Goal: Task Accomplishment & Management: Manage account settings

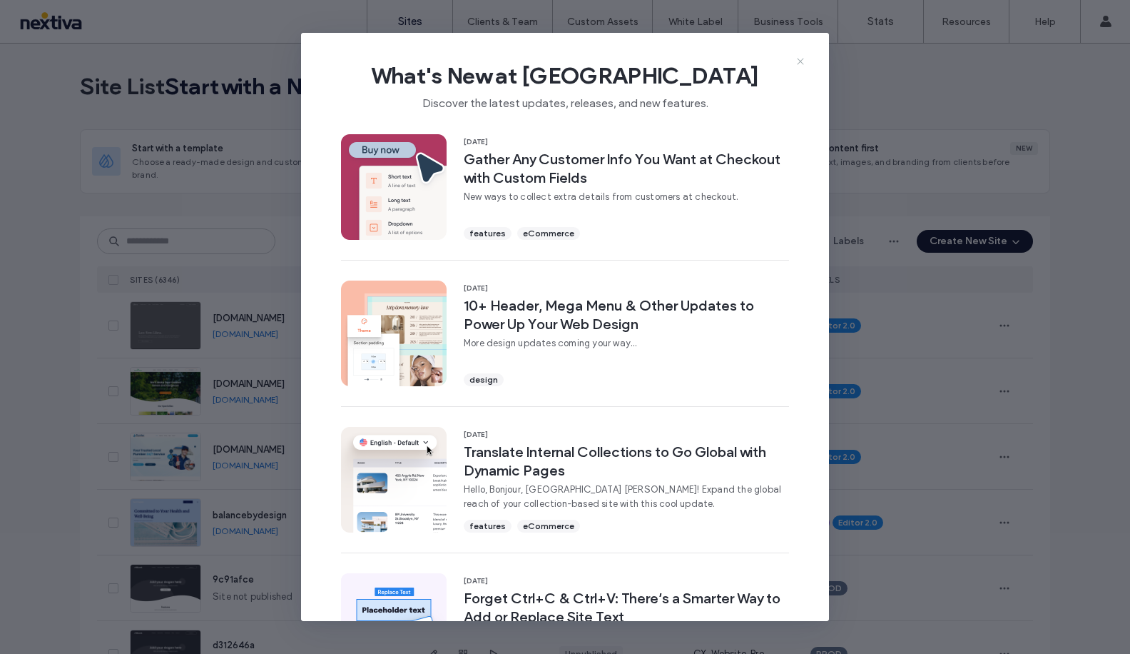
click at [800, 62] on icon at bounding box center [800, 61] width 11 height 11
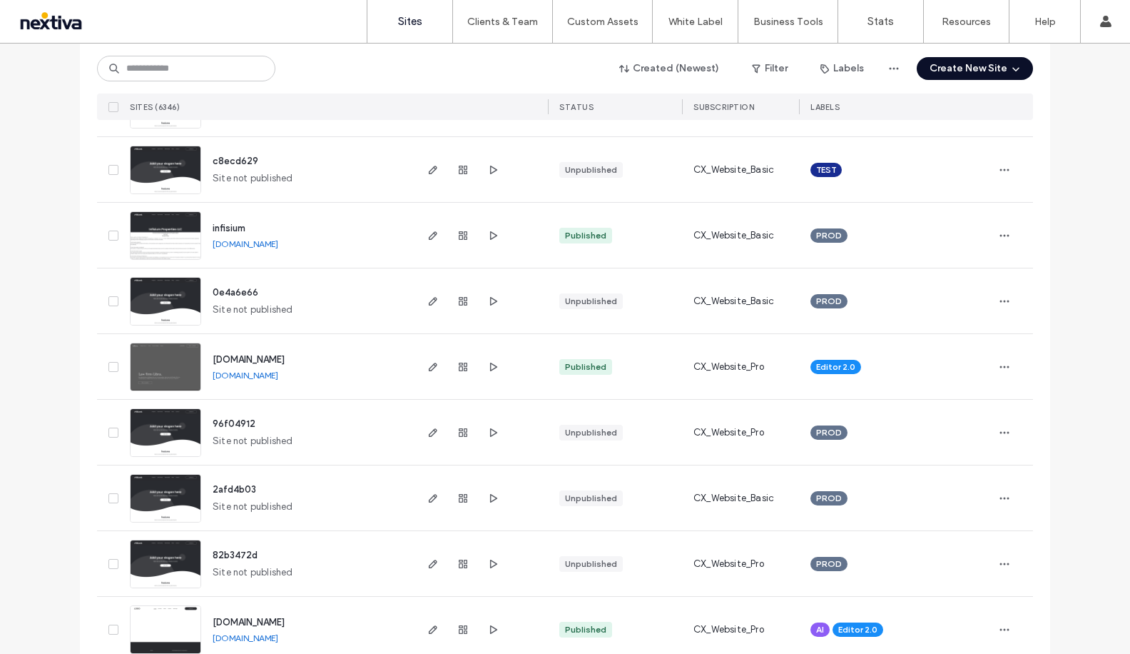
scroll to position [2382, 0]
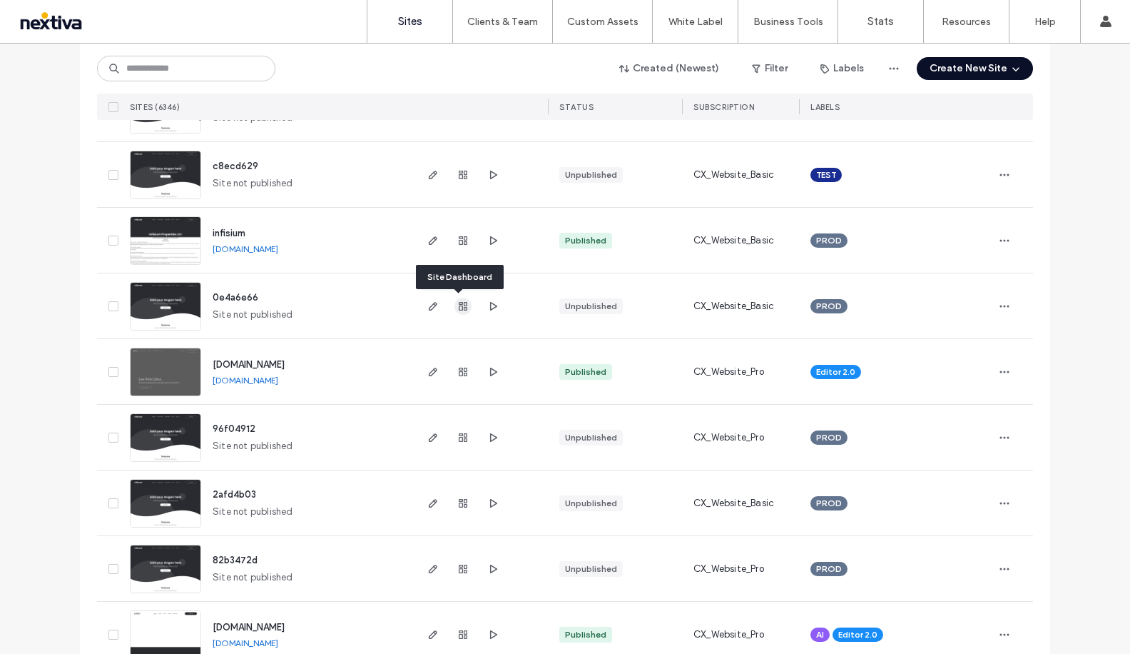
click at [458, 307] on icon "button" at bounding box center [462, 305] width 11 height 11
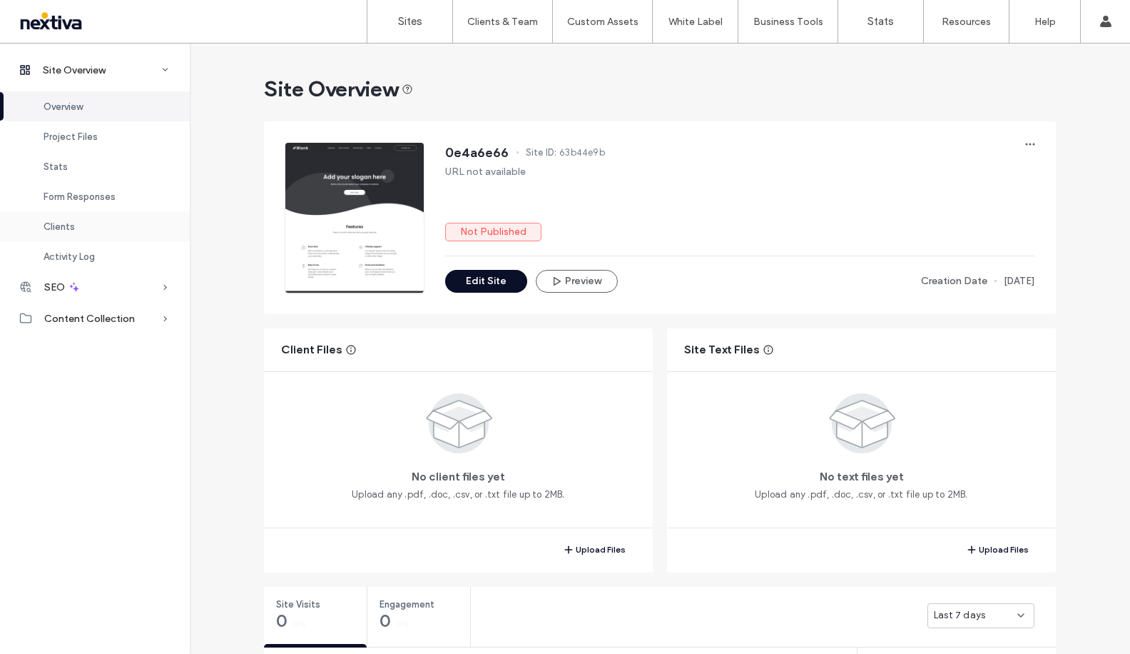
click at [80, 222] on div "Clients" at bounding box center [95, 226] width 190 height 30
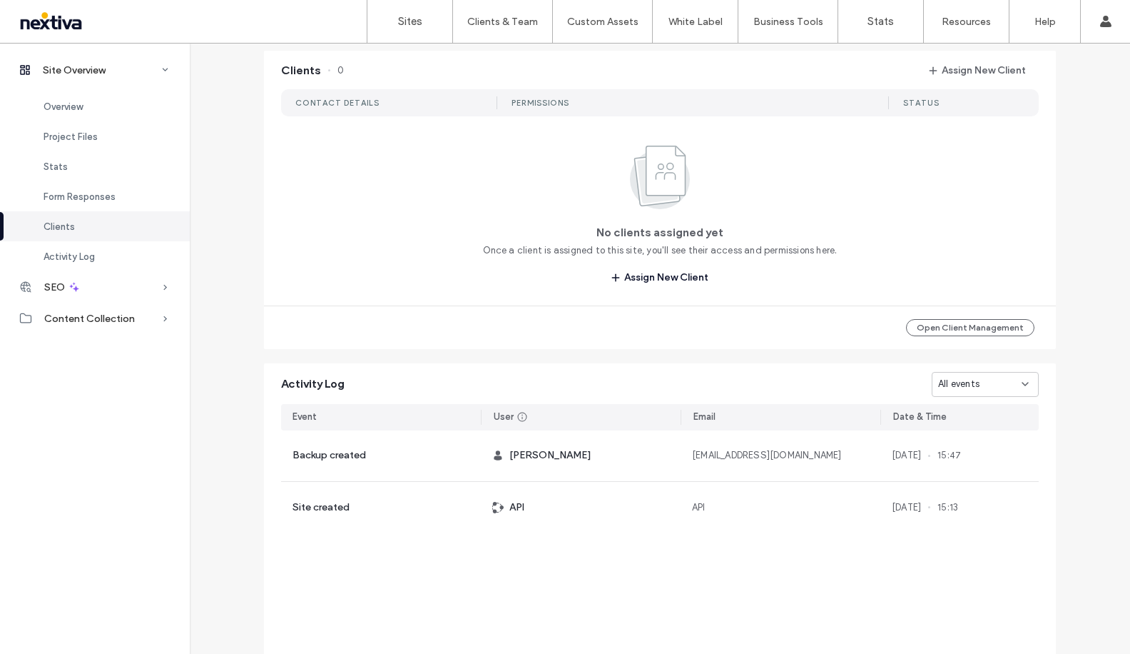
scroll to position [1164, 0]
click at [410, 24] on label "Sites" at bounding box center [410, 21] width 24 height 13
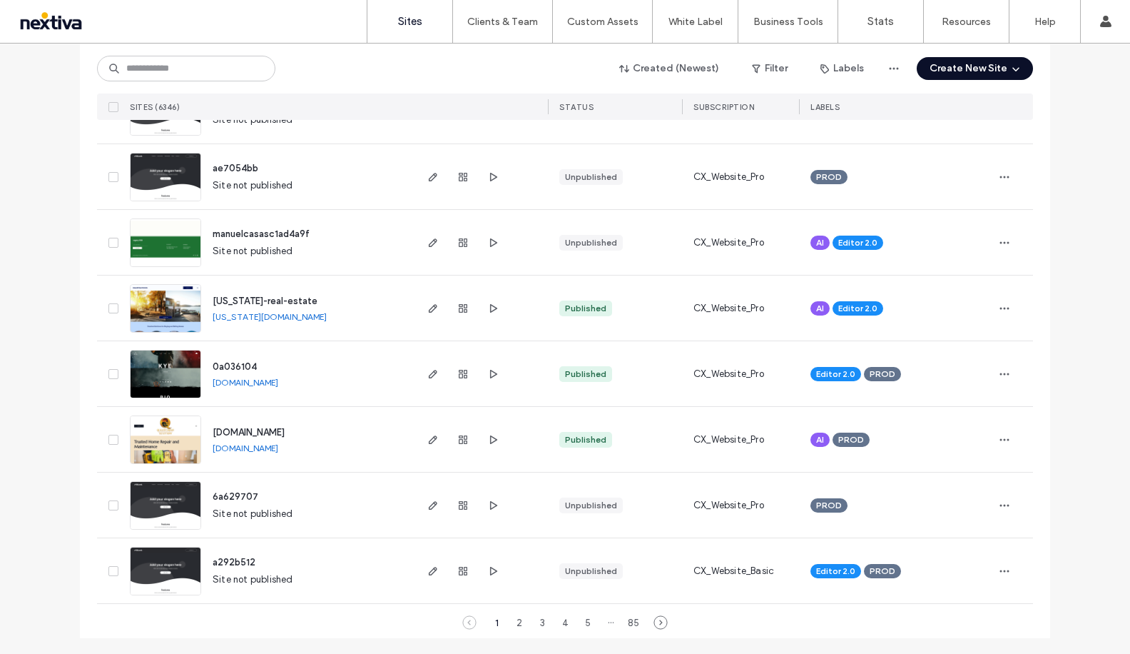
scroll to position [4613, 0]
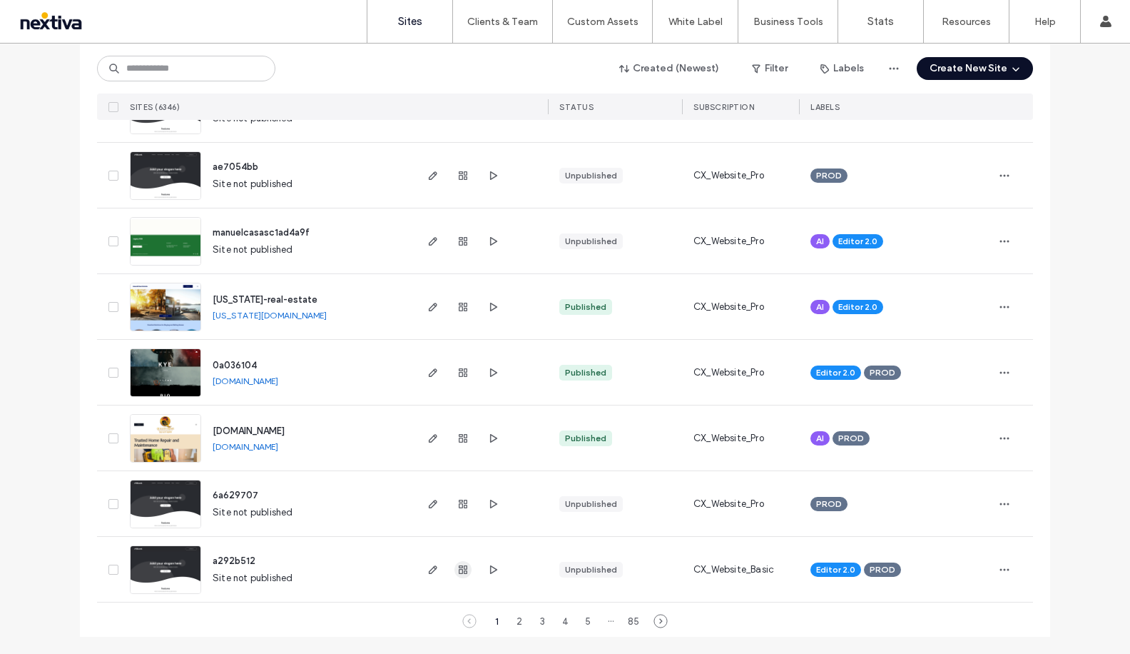
click at [460, 570] on icon "button" at bounding box center [462, 569] width 11 height 11
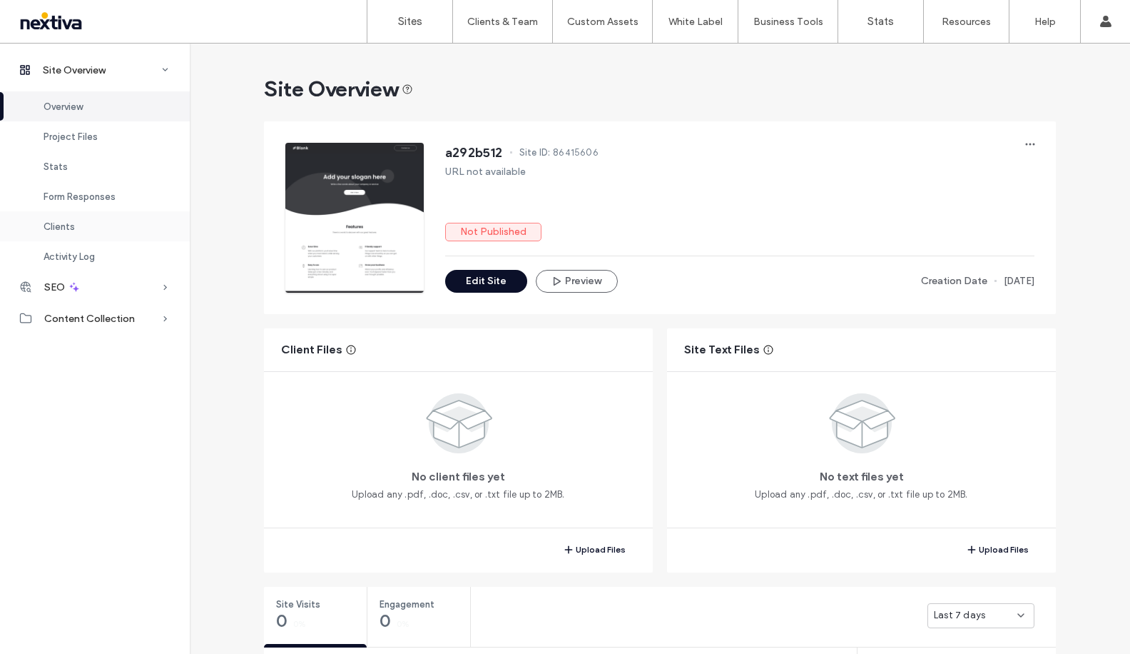
click at [101, 222] on div "Clients" at bounding box center [95, 226] width 190 height 30
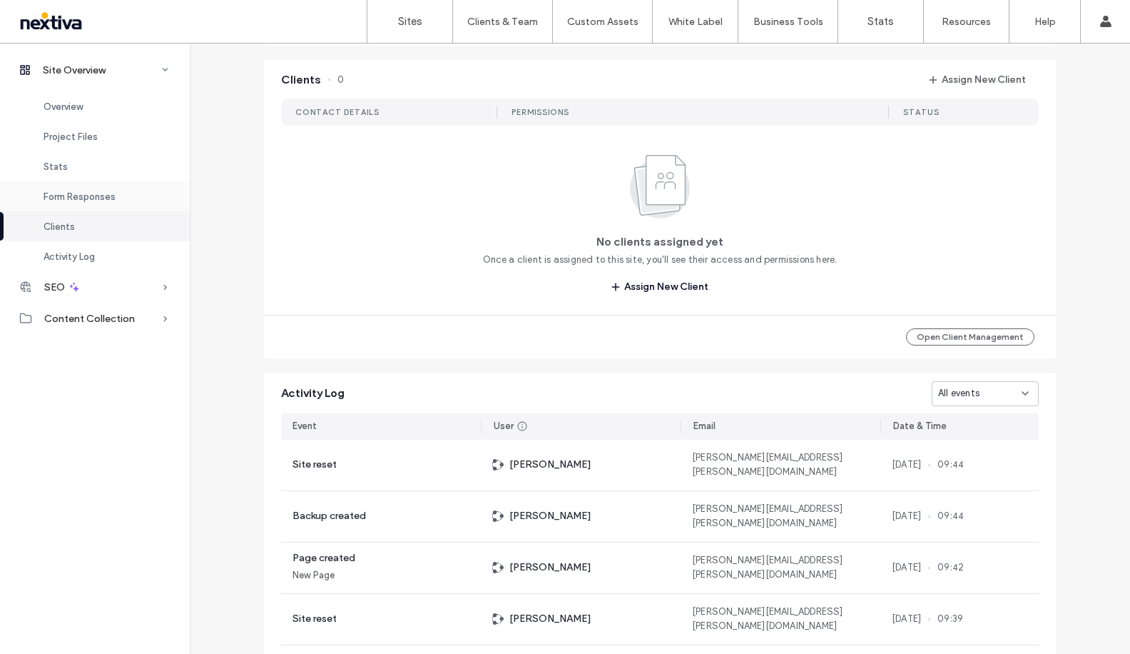
scroll to position [1164, 0]
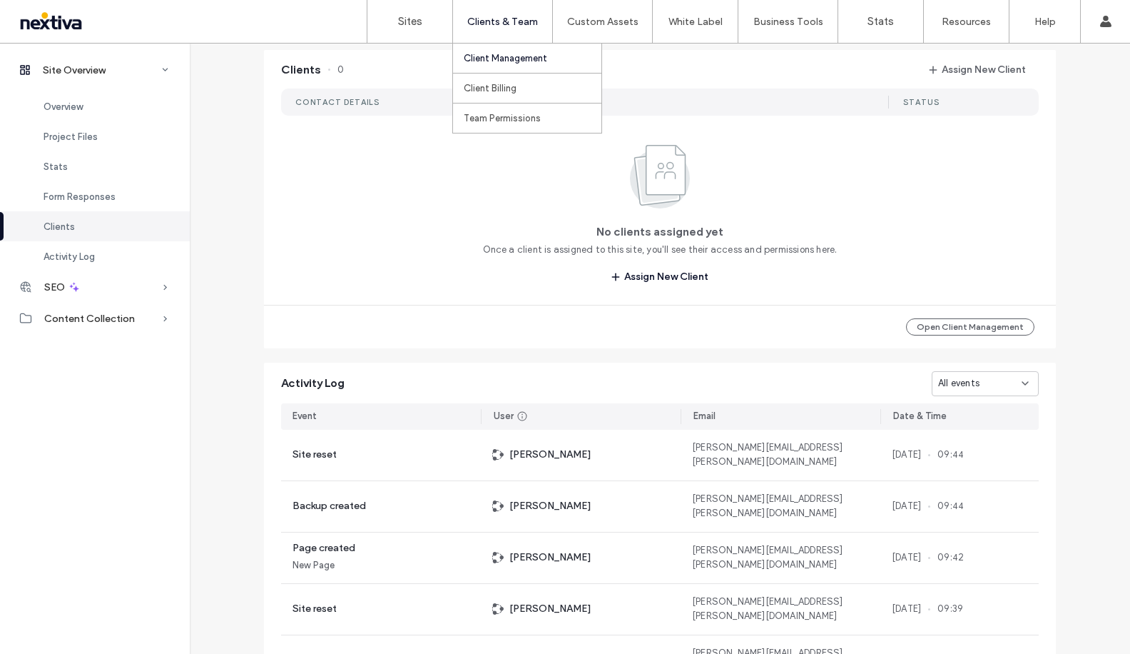
click at [500, 59] on label "Client Management" at bounding box center [505, 58] width 83 height 11
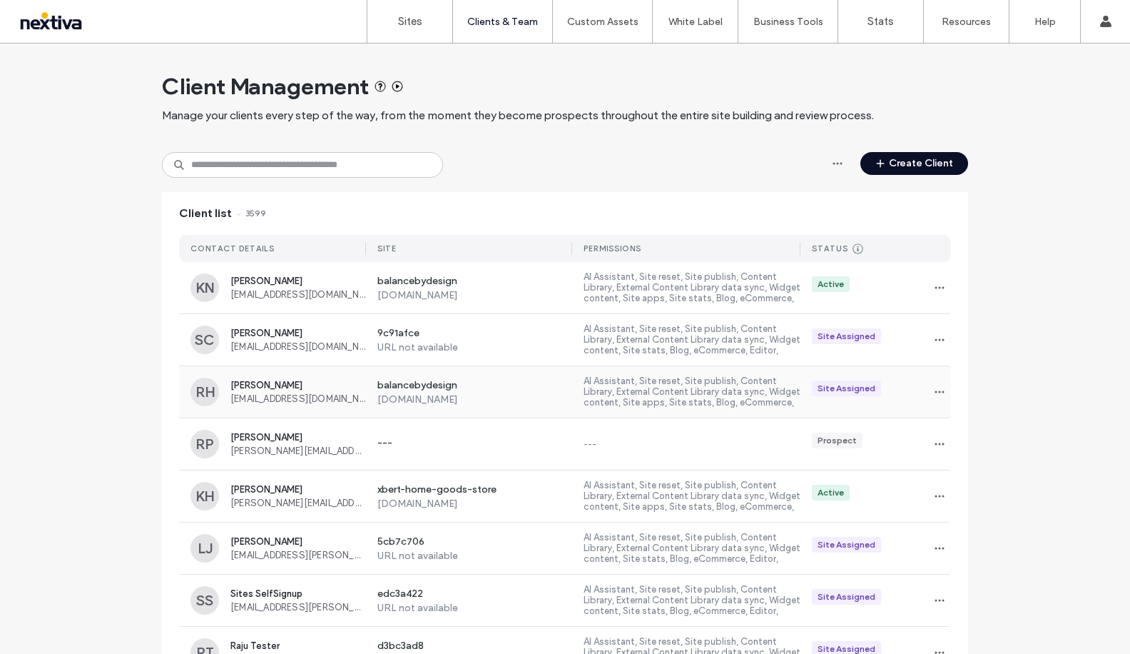
click at [545, 393] on label "[DOMAIN_NAME]" at bounding box center [474, 399] width 195 height 12
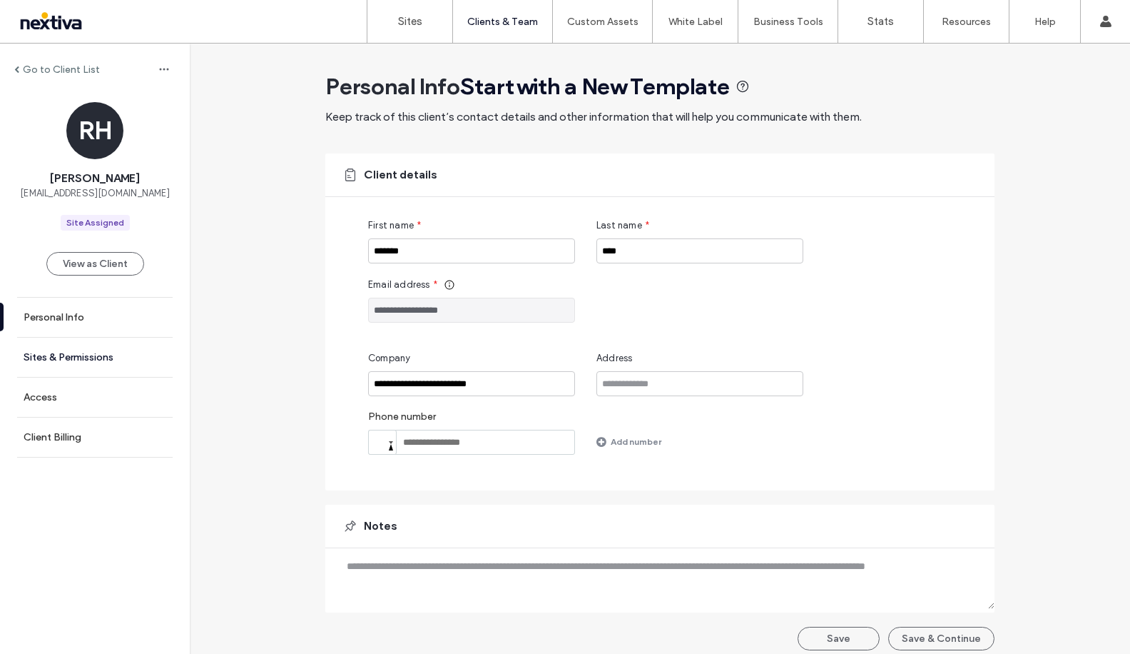
click at [95, 354] on label "Sites & Permissions" at bounding box center [69, 357] width 90 height 12
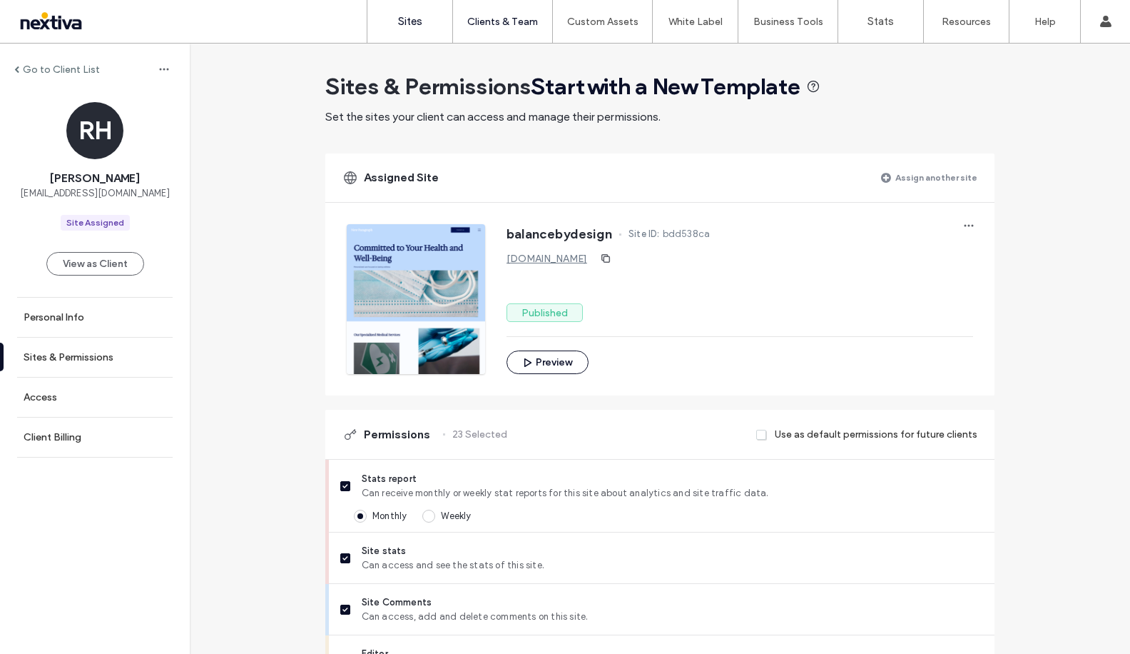
click at [420, 29] on link "Sites" at bounding box center [409, 21] width 85 height 43
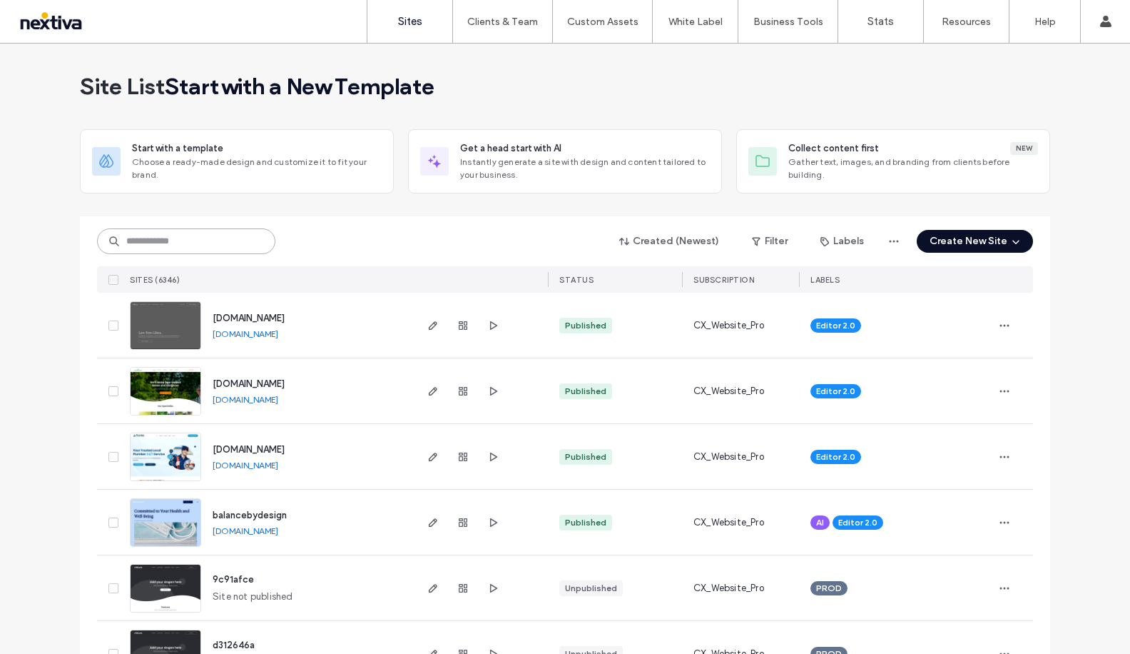
click at [236, 241] on input at bounding box center [186, 241] width 178 height 26
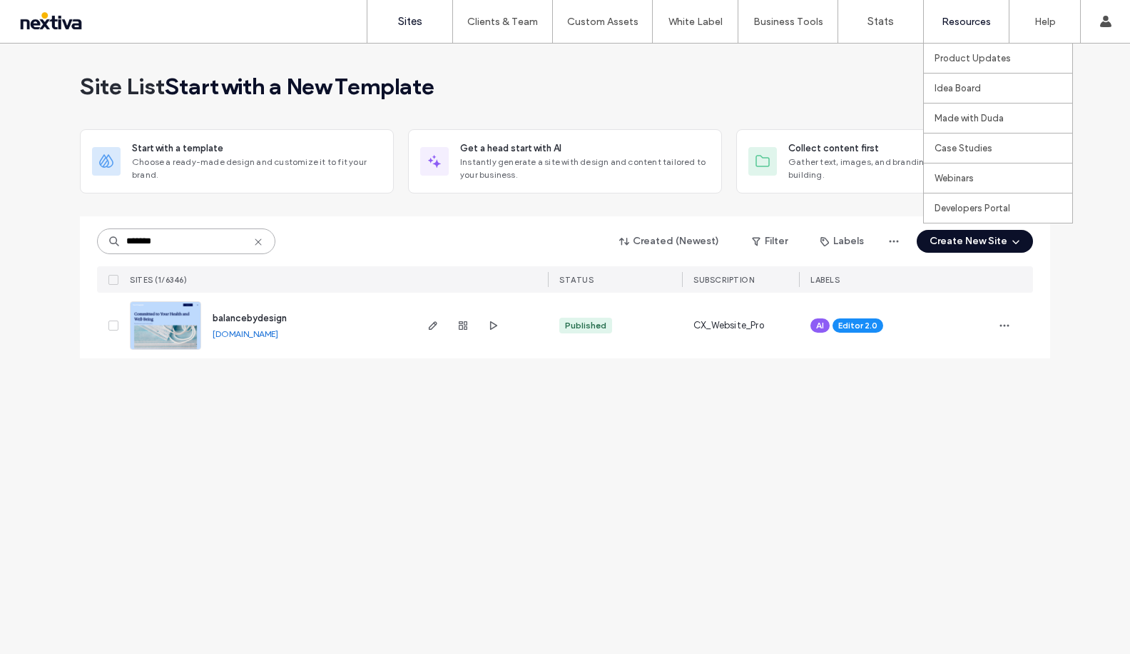
type input "*******"
click at [417, 24] on label "Sites" at bounding box center [410, 21] width 24 height 13
click at [258, 241] on use at bounding box center [258, 241] width 6 height 6
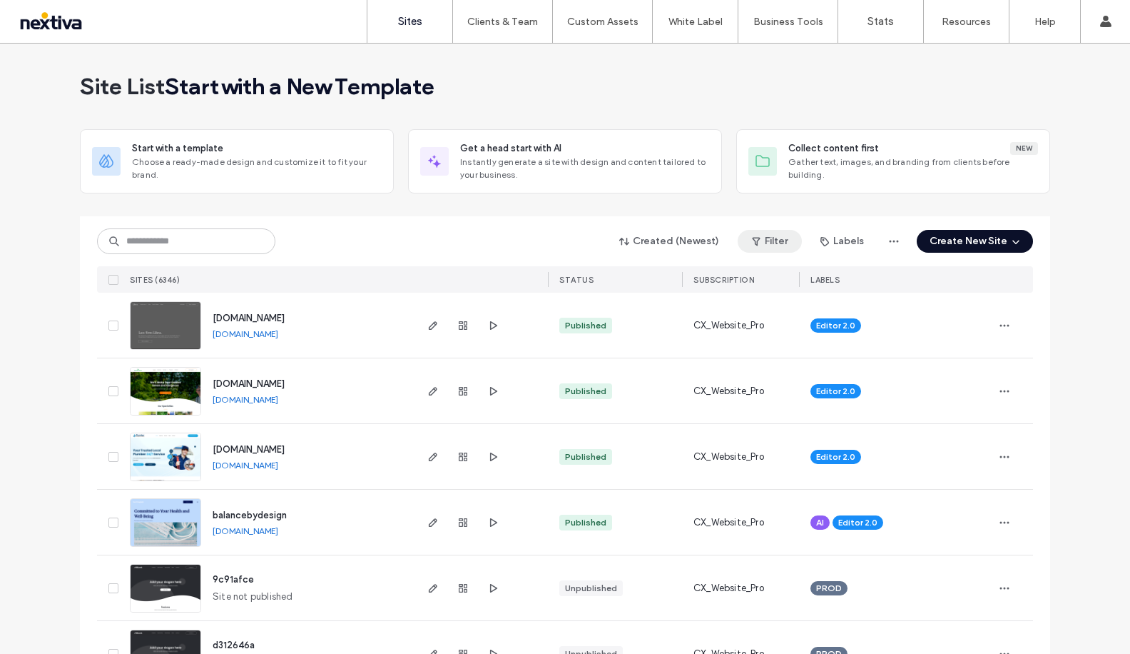
click at [770, 240] on button "Filter" at bounding box center [770, 241] width 64 height 23
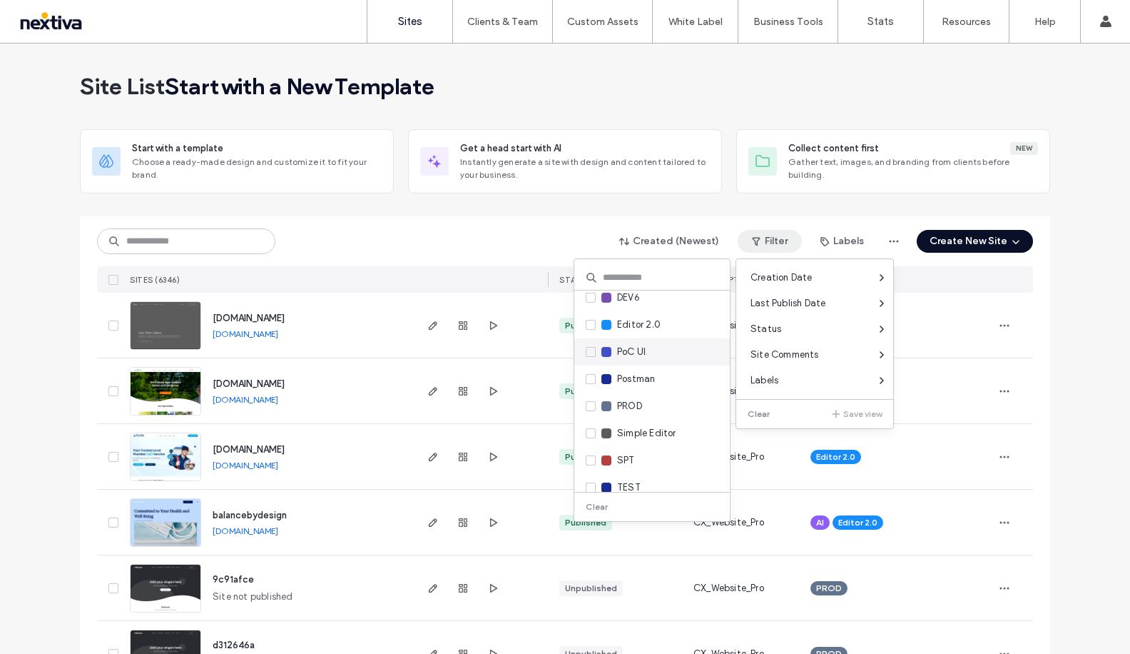
scroll to position [93, 0]
click at [638, 402] on span "PROD" at bounding box center [629, 400] width 25 height 14
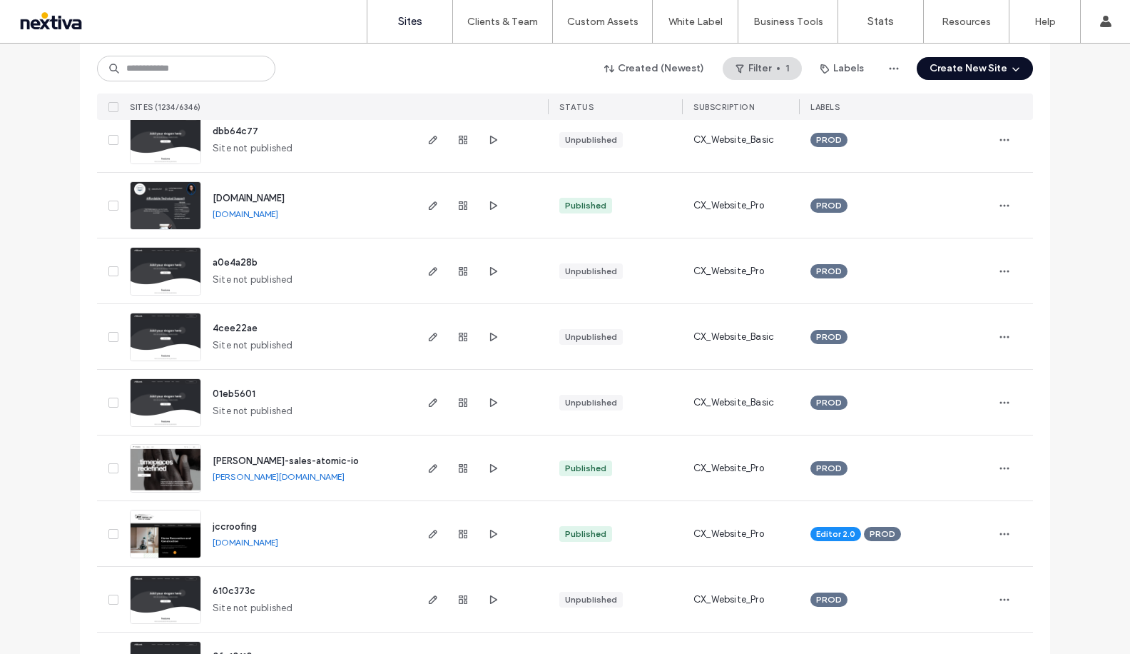
scroll to position [4613, 0]
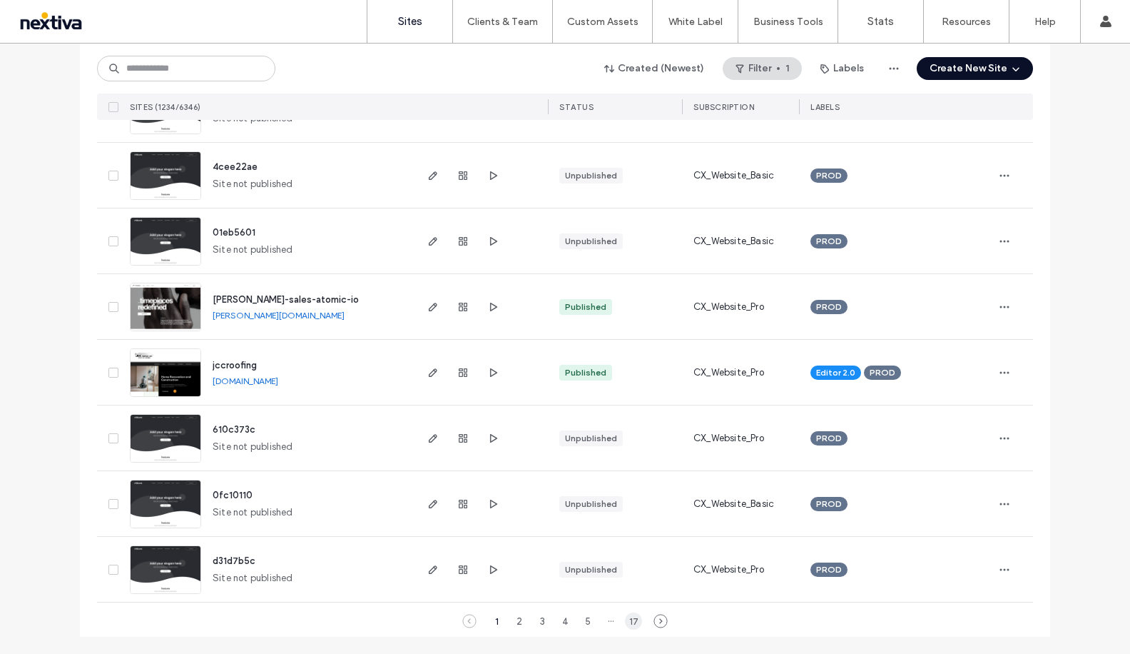
click at [626, 620] on div "17" at bounding box center [633, 620] width 17 height 17
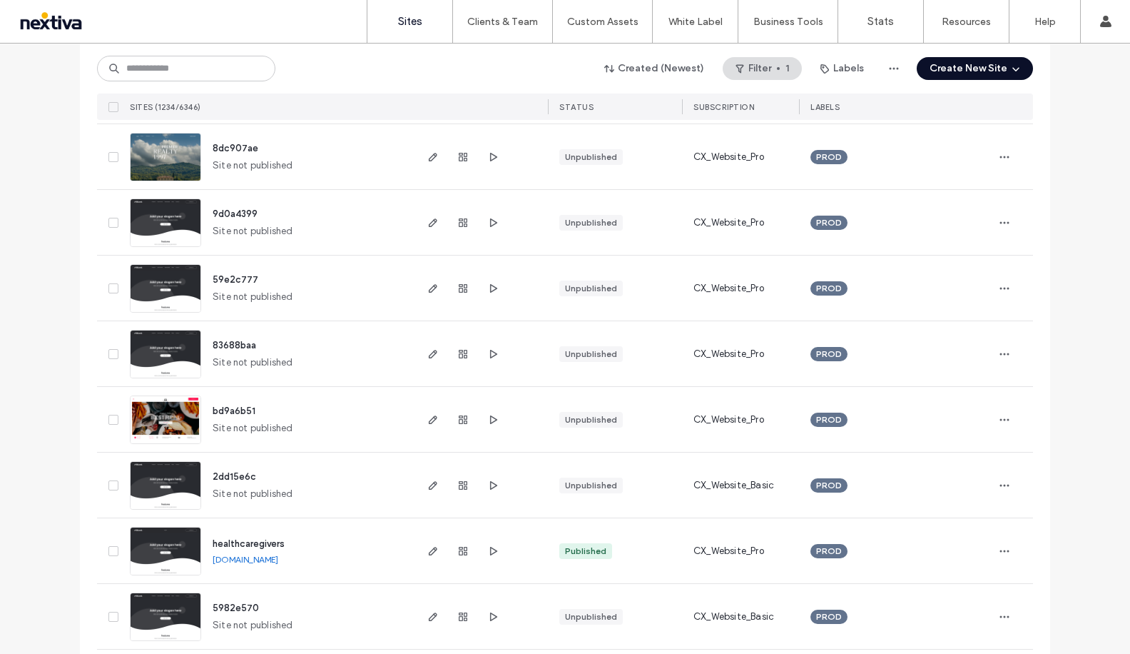
scroll to position [761, 0]
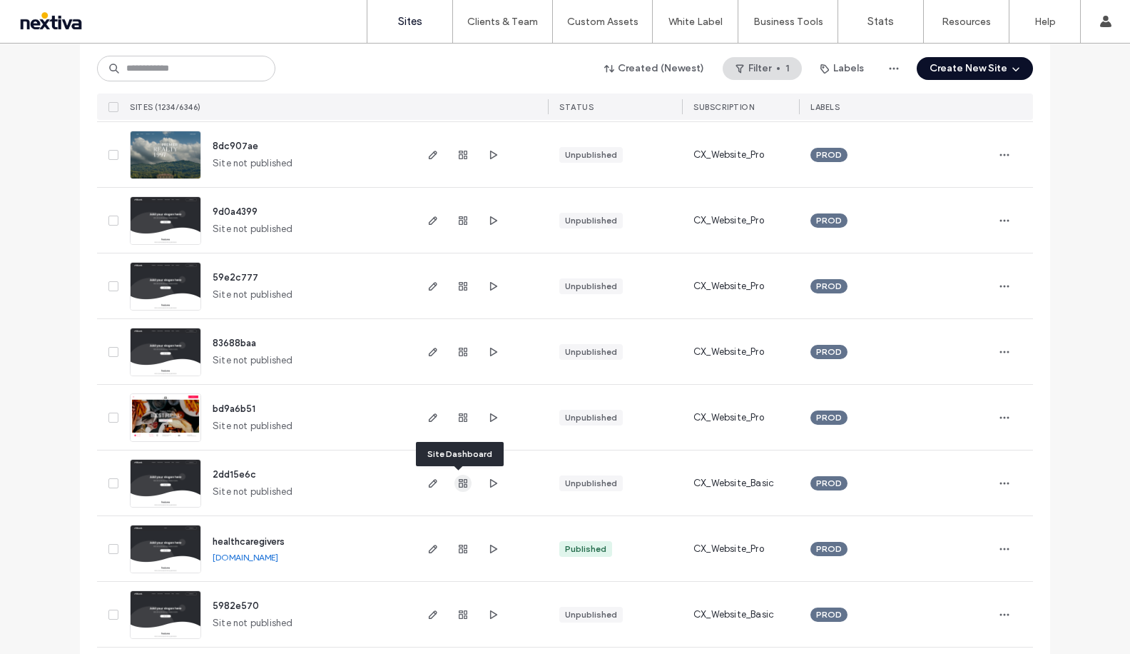
click at [461, 482] on use "button" at bounding box center [463, 483] width 9 height 9
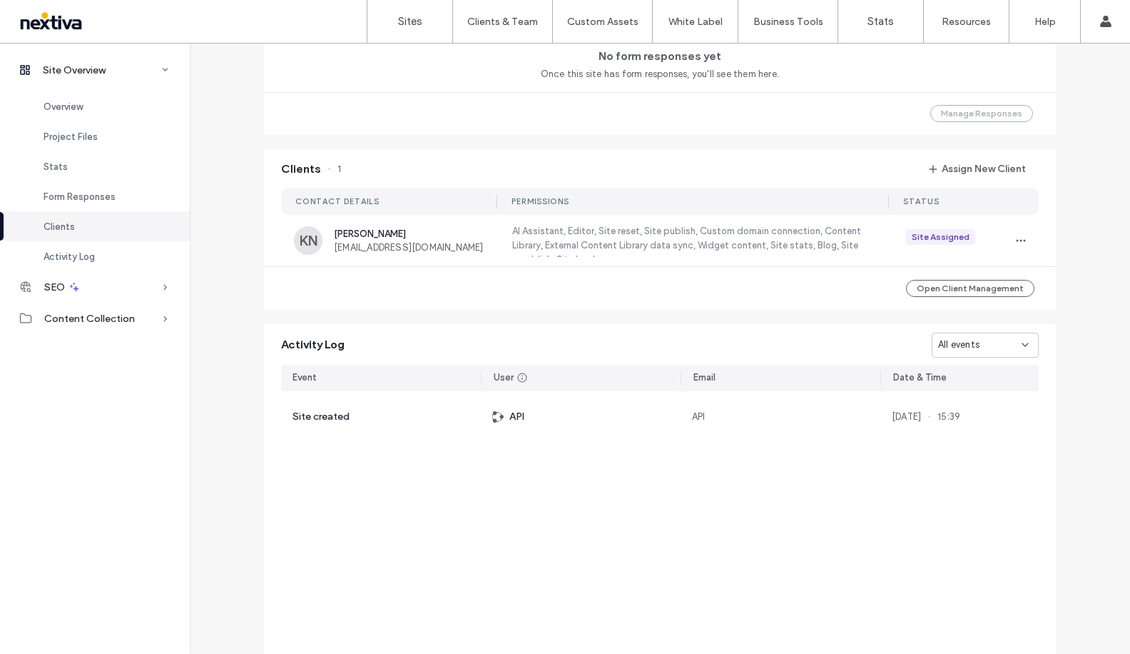
scroll to position [1069, 0]
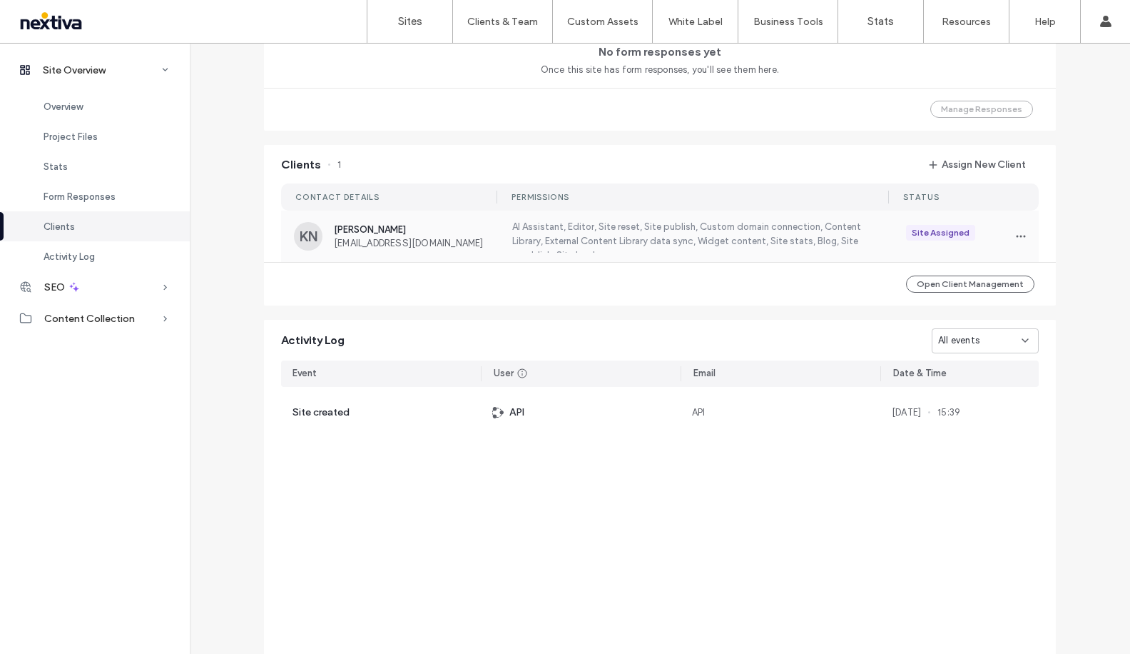
click at [462, 241] on span "[EMAIL_ADDRESS][DOMAIN_NAME]" at bounding box center [414, 243] width 161 height 11
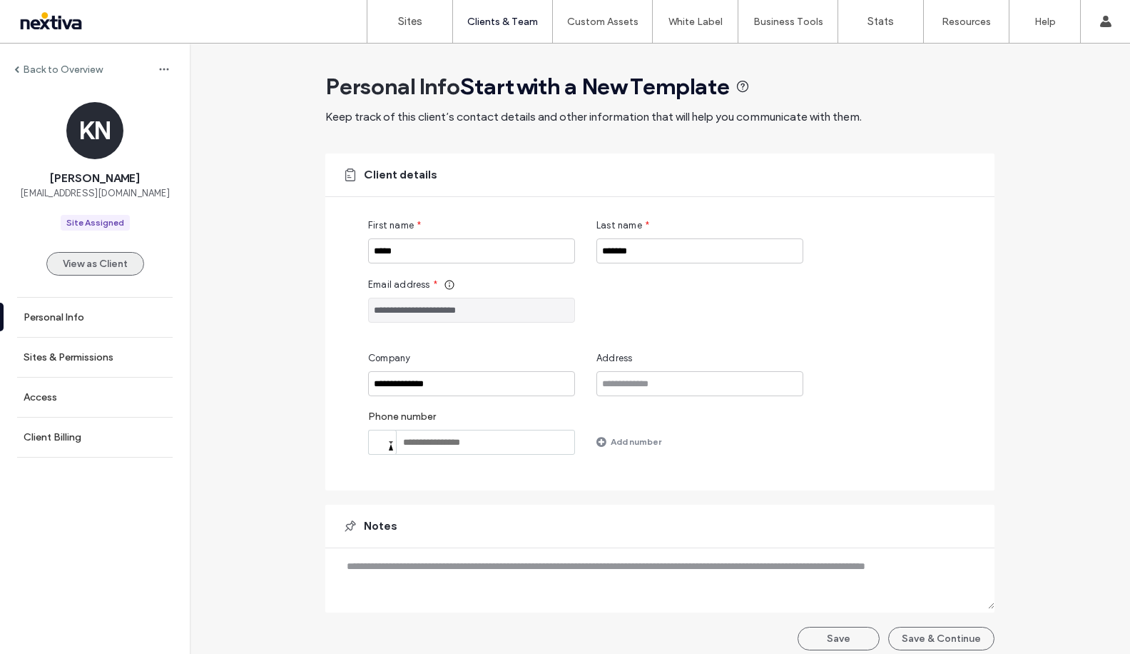
click at [116, 258] on button "View as Client" at bounding box center [95, 264] width 98 height 24
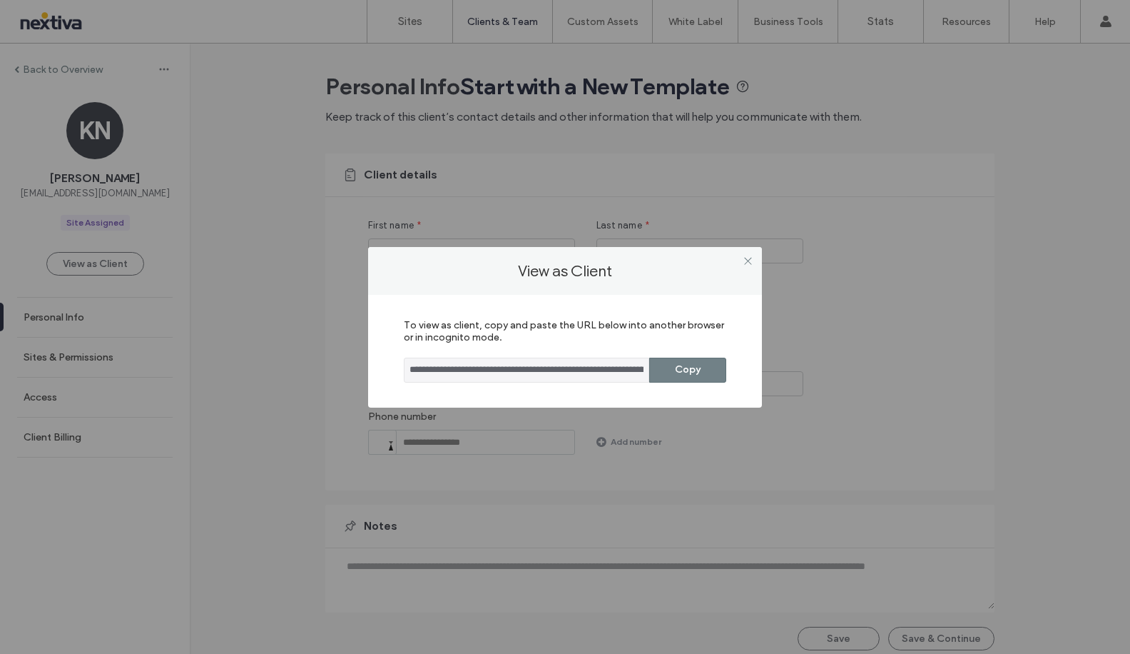
click at [679, 359] on button "Copy" at bounding box center [687, 369] width 77 height 25
